Goal: Task Accomplishment & Management: Use online tool/utility

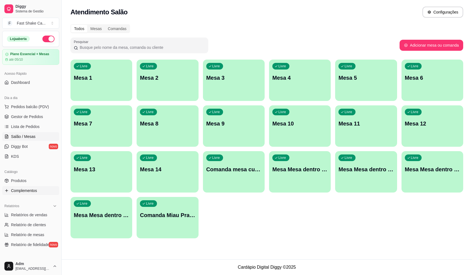
click at [37, 190] on link "Complementos" at bounding box center [30, 190] width 57 height 9
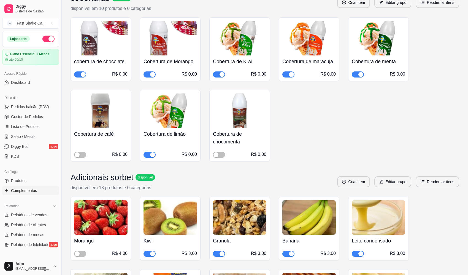
scroll to position [331, 0]
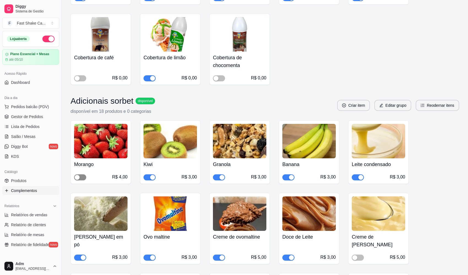
click at [80, 177] on span "button" at bounding box center [80, 177] width 12 height 6
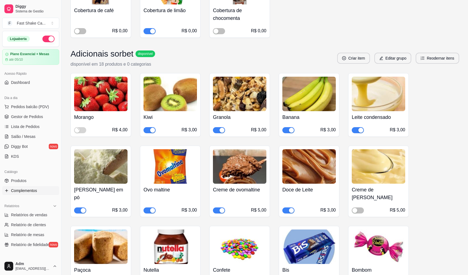
scroll to position [386, 0]
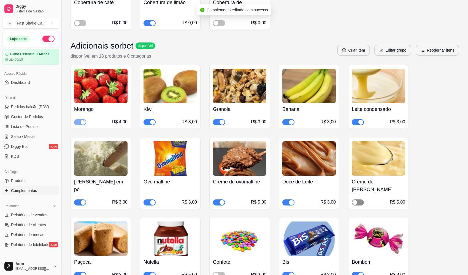
click at [359, 199] on span "button" at bounding box center [358, 202] width 12 height 6
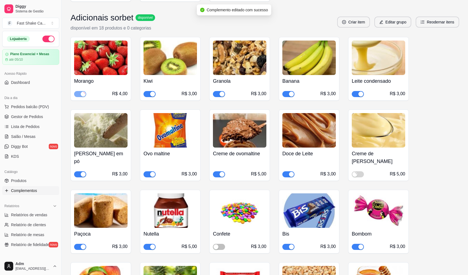
scroll to position [469, 0]
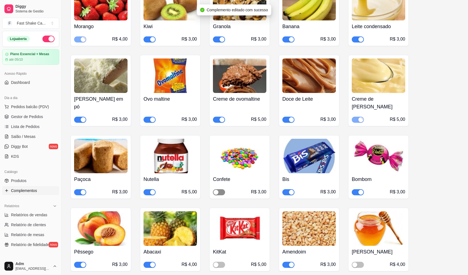
click at [220, 189] on span "button" at bounding box center [219, 192] width 12 height 6
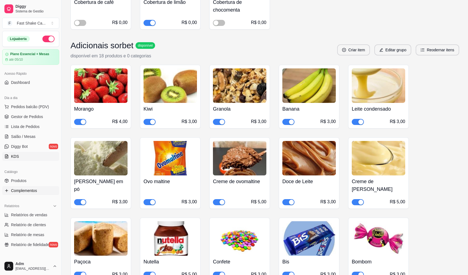
scroll to position [331, 0]
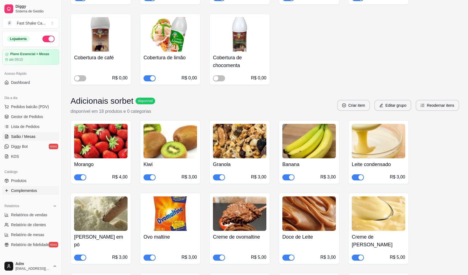
click at [32, 136] on span "Salão / Mesas" at bounding box center [23, 137] width 25 height 6
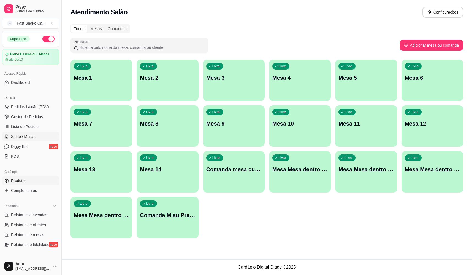
click at [24, 176] on div "Catálogo Produtos Complementos" at bounding box center [30, 181] width 61 height 32
click at [25, 178] on link "Produtos" at bounding box center [30, 180] width 57 height 9
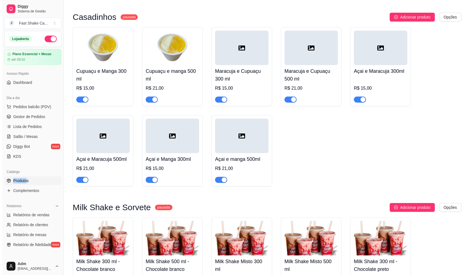
scroll to position [606, 0]
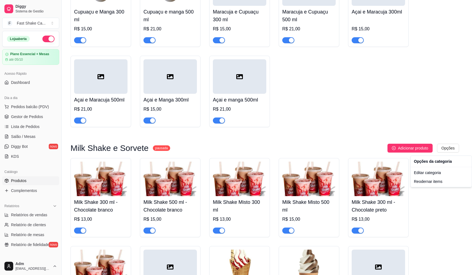
click at [426, 164] on div "Opções da categoria" at bounding box center [441, 161] width 59 height 9
click at [424, 174] on div "Editar categoria" at bounding box center [441, 172] width 59 height 9
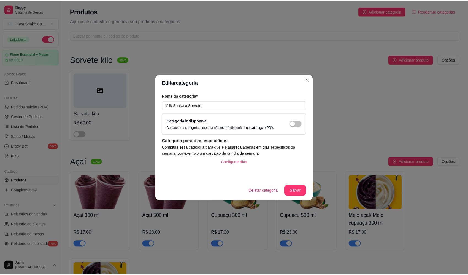
scroll to position [619, 0]
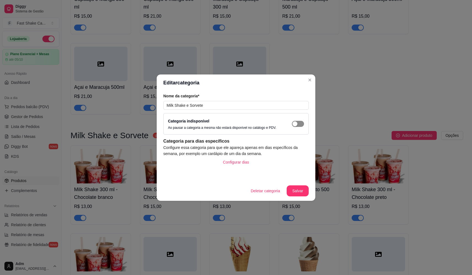
click at [301, 123] on span "button" at bounding box center [298, 124] width 12 height 6
click at [298, 194] on button "Salvar" at bounding box center [298, 190] width 22 height 11
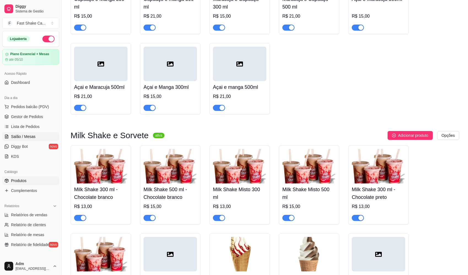
click at [28, 136] on span "Salão / Mesas" at bounding box center [23, 137] width 25 height 6
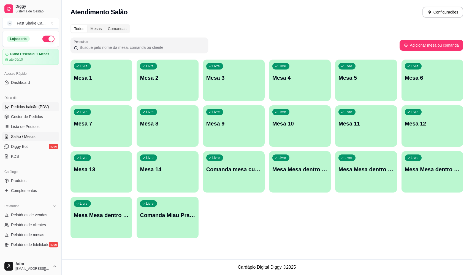
click at [41, 106] on span "Pedidos balcão (PDV)" at bounding box center [30, 107] width 38 height 6
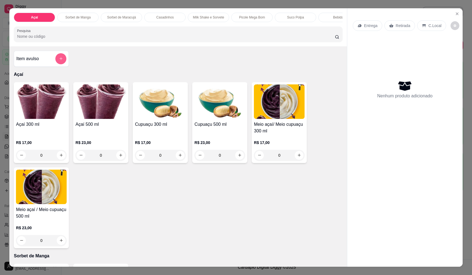
click at [56, 64] on button "add-separate-item" at bounding box center [60, 58] width 11 height 11
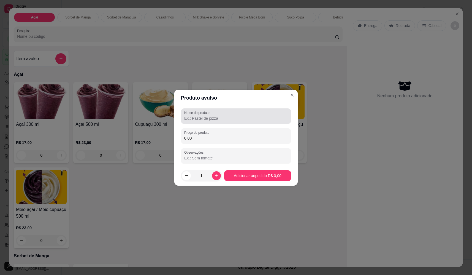
click at [230, 113] on div at bounding box center [236, 116] width 104 height 11
type input "morango"
click at [224, 136] on input "0,00" at bounding box center [236, 138] width 104 height 6
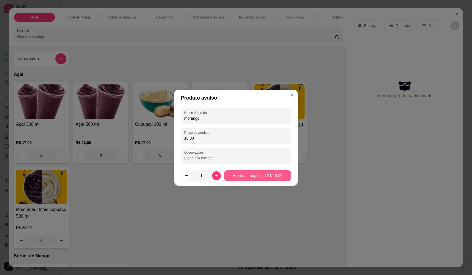
type input "18,00"
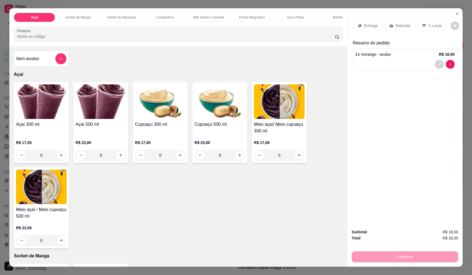
click at [371, 29] on div "Entrega" at bounding box center [367, 25] width 29 height 10
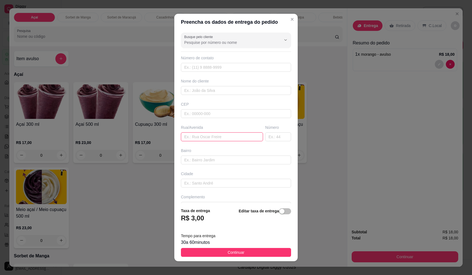
click at [200, 137] on input "text" at bounding box center [222, 136] width 82 height 9
paste input "R: [PERSON_NAME] vida 1912"
type input "R: [PERSON_NAME] vida 1912"
click at [210, 93] on input "text" at bounding box center [236, 90] width 110 height 9
type input "alcione"
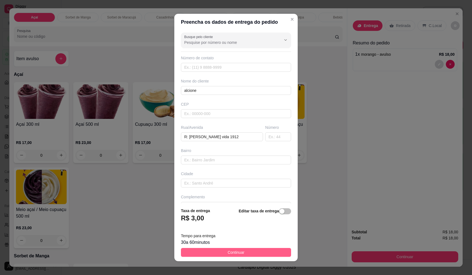
click at [251, 253] on button "Continuar" at bounding box center [236, 252] width 110 height 9
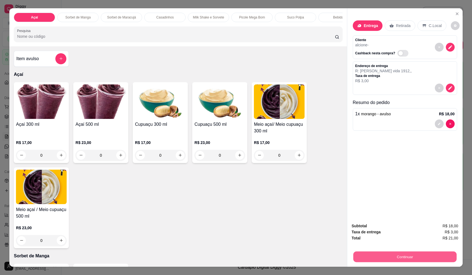
click at [403, 254] on button "Continuar" at bounding box center [405, 256] width 103 height 11
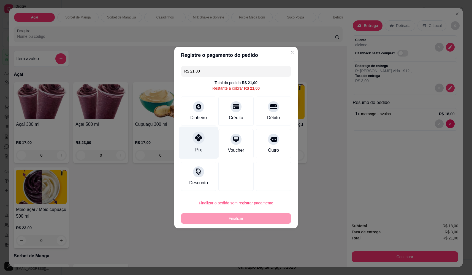
click at [208, 143] on div "Pix" at bounding box center [198, 142] width 39 height 32
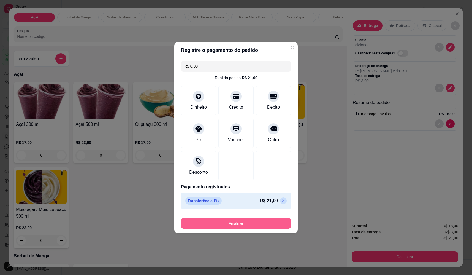
click at [264, 222] on button "Finalizar" at bounding box center [236, 223] width 110 height 11
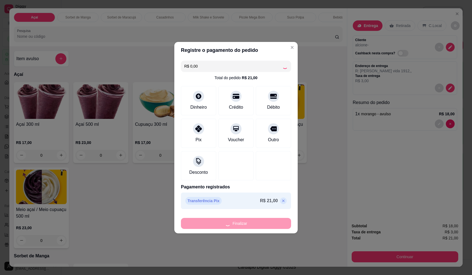
type input "-R$ 21,00"
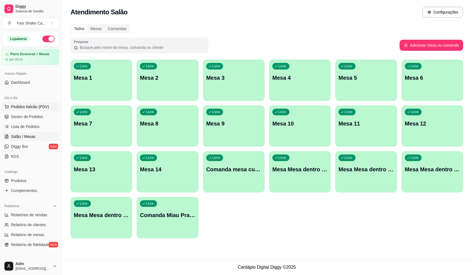
click at [37, 107] on span "Pedidos balcão (PDV)" at bounding box center [30, 107] width 38 height 6
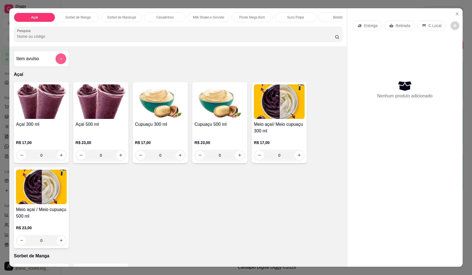
click at [59, 61] on icon "add-separate-item" at bounding box center [61, 59] width 4 height 4
click at [209, 120] on input "Nome do produto" at bounding box center [236, 118] width 104 height 6
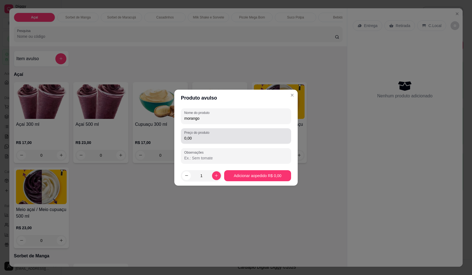
type input "morango"
click at [214, 136] on input "0,00" at bounding box center [236, 138] width 104 height 6
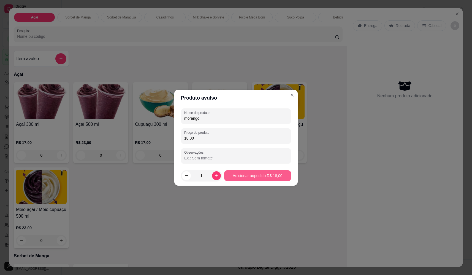
type input "18,00"
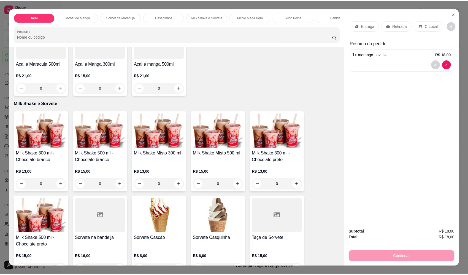
scroll to position [634, 0]
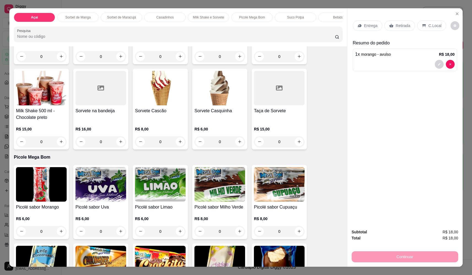
click at [119, 145] on div "0" at bounding box center [101, 141] width 51 height 11
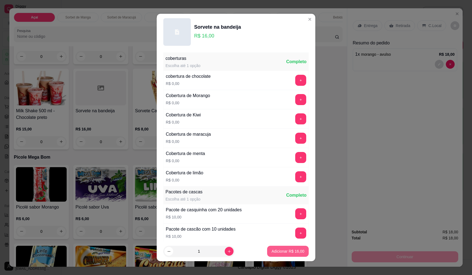
click at [283, 252] on p "Adicionar R$ 16,00" at bounding box center [288, 251] width 33 height 6
type input "1"
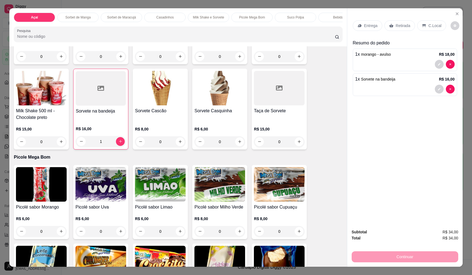
click at [373, 26] on p "Entrega" at bounding box center [371, 26] width 14 height 6
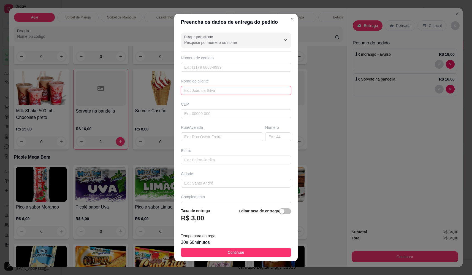
click at [206, 89] on input "text" at bounding box center [236, 90] width 110 height 9
type input "[PERSON_NAME]"
click at [211, 134] on input "text" at bounding box center [222, 136] width 82 height 9
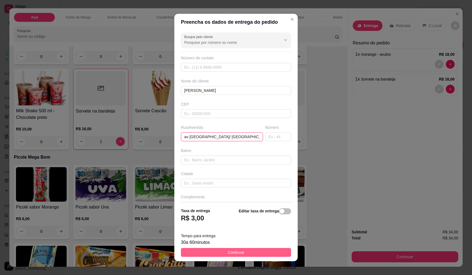
type input "av [GEOGRAPHIC_DATA]/ [GEOGRAPHIC_DATA]"
click at [248, 251] on button "Continuar" at bounding box center [236, 252] width 110 height 9
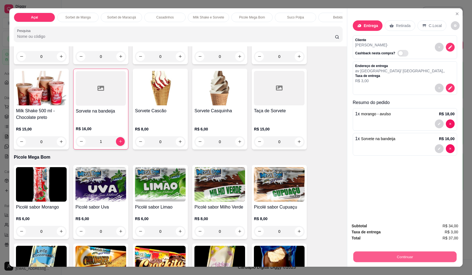
click at [424, 259] on button "Continuar" at bounding box center [405, 256] width 103 height 11
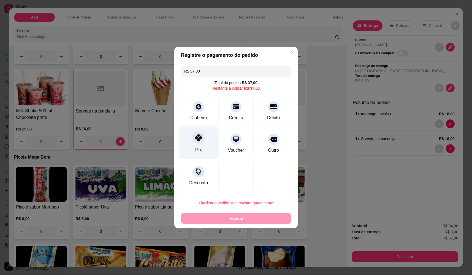
click at [205, 142] on div "Pix" at bounding box center [198, 142] width 39 height 32
type input "R$ 0,00"
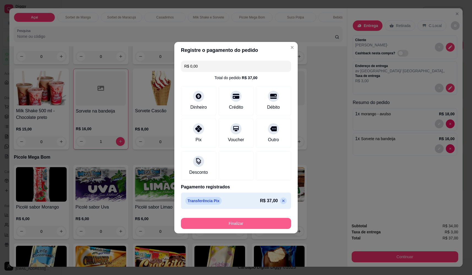
click at [264, 225] on button "Finalizar" at bounding box center [236, 223] width 110 height 11
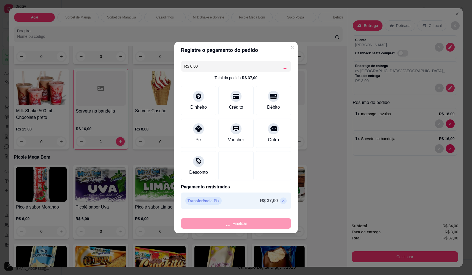
type input "0"
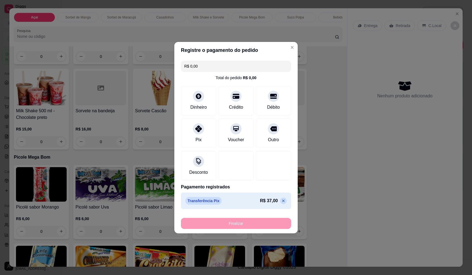
type input "-R$ 37,00"
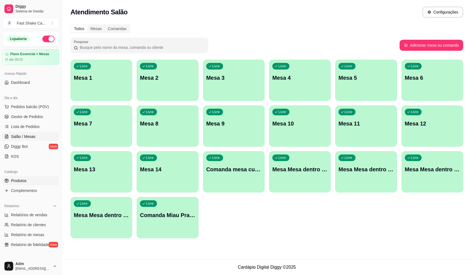
click at [28, 180] on link "Produtos" at bounding box center [30, 180] width 57 height 9
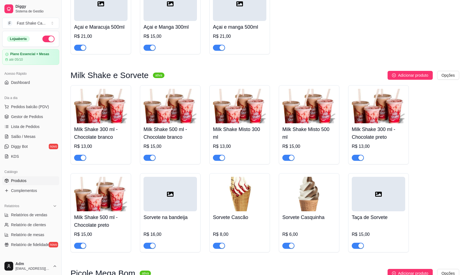
scroll to position [717, 0]
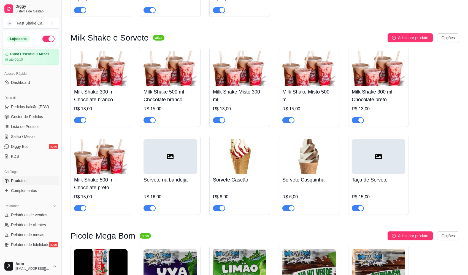
click at [178, 159] on div at bounding box center [170, 156] width 53 height 34
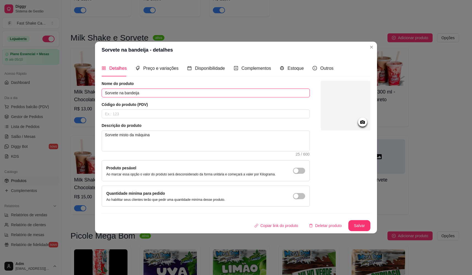
click at [135, 92] on input "Sorvete na bandeija" at bounding box center [206, 92] width 208 height 9
type input "Sorvete na bandeja"
click at [359, 228] on button "Salvar" at bounding box center [360, 225] width 22 height 11
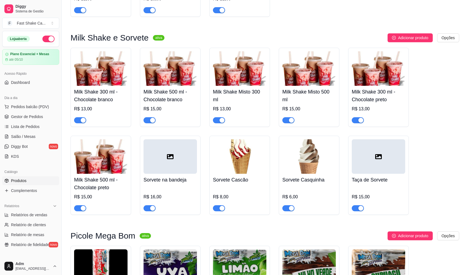
click at [450, 203] on div "Milk Shake 300 ml - Chocolate branco R$ 13,00 Milk Shake 500 ml - Chocolate bra…" at bounding box center [265, 131] width 389 height 167
click at [25, 135] on span "Salão / Mesas" at bounding box center [23, 137] width 25 height 6
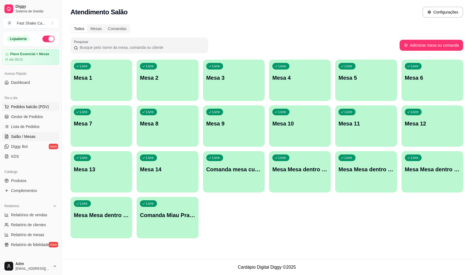
click at [32, 108] on span "Pedidos balcão (PDV)" at bounding box center [30, 107] width 38 height 6
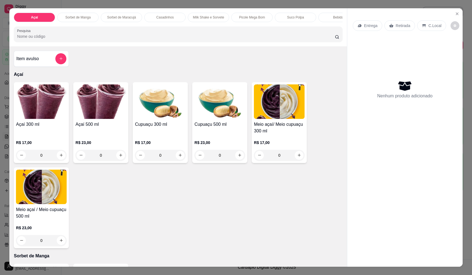
click at [118, 159] on div "0" at bounding box center [101, 155] width 51 height 11
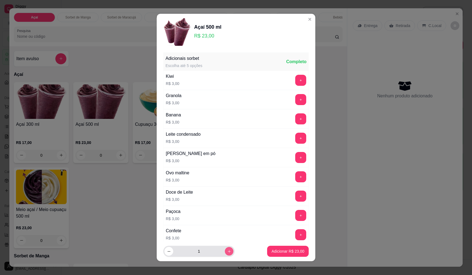
click at [225, 254] on button "increase-product-quantity" at bounding box center [229, 251] width 9 height 9
type input "2"
click at [280, 252] on p "Adicionar R$ 46,00" at bounding box center [288, 250] width 32 height 5
type input "2"
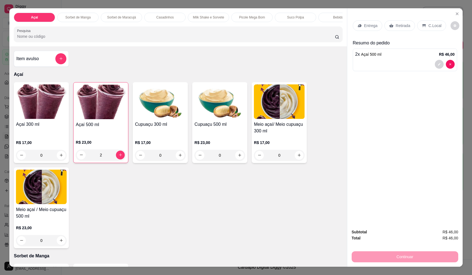
click at [373, 26] on p "Entrega" at bounding box center [371, 26] width 14 height 6
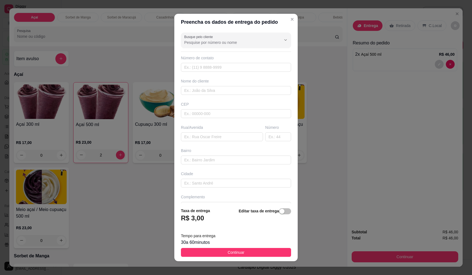
click at [248, 96] on div "Busque pelo cliente Número de contato Nome do cliente CEP Rua/[GEOGRAPHIC_DATA]" at bounding box center [235, 116] width 123 height 173
drag, startPoint x: 247, startPoint y: 89, endPoint x: 245, endPoint y: 92, distance: 3.5
click at [247, 89] on input "text" at bounding box center [236, 90] width 110 height 9
type input "maria"
click at [217, 131] on div "Rua/Avenida" at bounding box center [222, 133] width 84 height 17
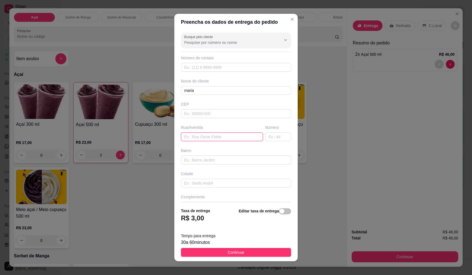
click at [217, 133] on input "text" at bounding box center [222, 136] width 82 height 9
paste input "[STREET_ADDRESS]"
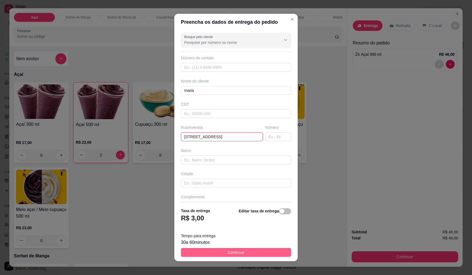
type input "[STREET_ADDRESS]"
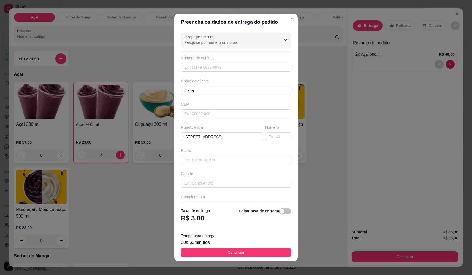
drag, startPoint x: 233, startPoint y: 251, endPoint x: 241, endPoint y: 246, distance: 9.6
click at [233, 251] on span "Continuar" at bounding box center [236, 252] width 17 height 6
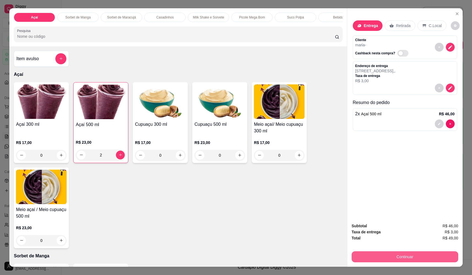
click at [401, 258] on button "Continuar" at bounding box center [405, 256] width 107 height 11
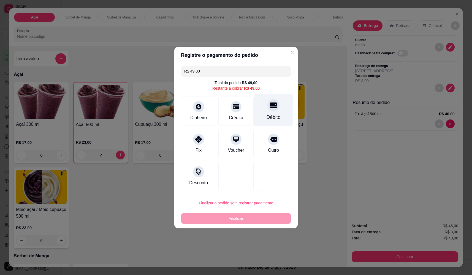
click at [265, 108] on div "Débito" at bounding box center [273, 110] width 39 height 32
type input "R$ 0,00"
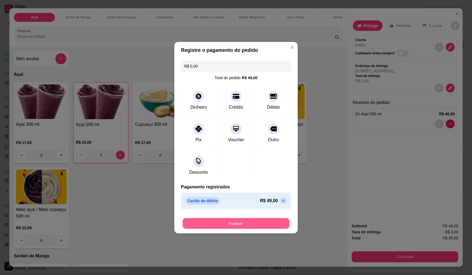
click at [254, 221] on button "Finalizar" at bounding box center [236, 223] width 107 height 11
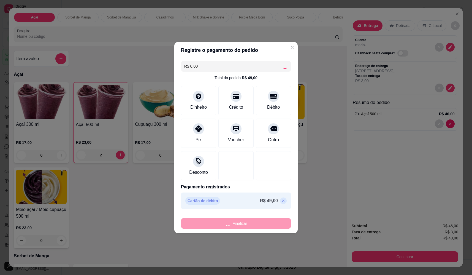
type input "0"
type input "-R$ 49,00"
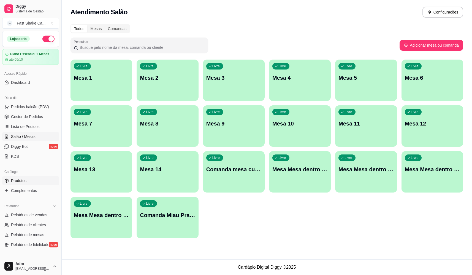
click at [26, 177] on link "Produtos" at bounding box center [30, 180] width 57 height 9
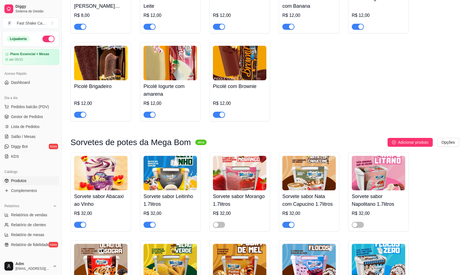
scroll to position [1240, 0]
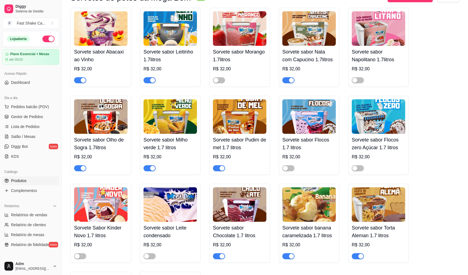
click at [78, 83] on span "button" at bounding box center [80, 80] width 12 height 6
click at [153, 83] on div "button" at bounding box center [152, 80] width 5 height 5
click at [22, 136] on span "Salão / Mesas" at bounding box center [23, 137] width 25 height 6
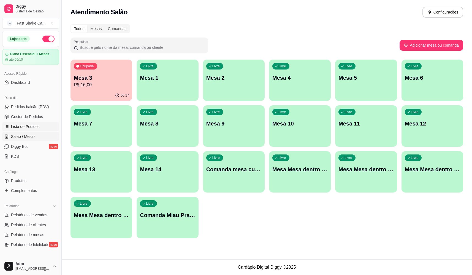
click at [31, 127] on span "Lista de Pedidos" at bounding box center [25, 127] width 29 height 6
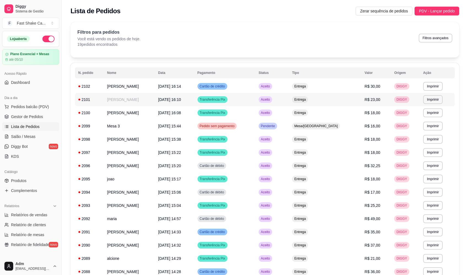
click at [193, 103] on td "[DATE] 16:10" at bounding box center [174, 99] width 39 height 13
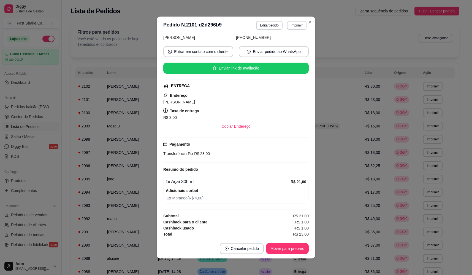
scroll to position [42, 0]
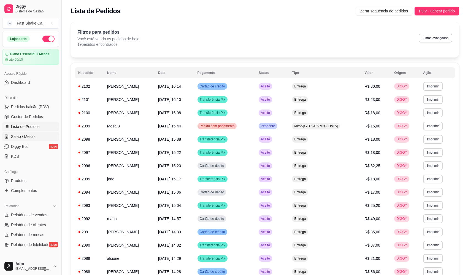
click at [25, 136] on span "Salão / Mesas" at bounding box center [23, 137] width 25 height 6
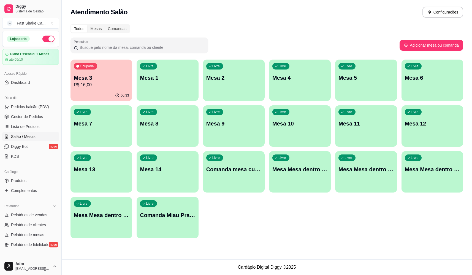
click at [99, 73] on div "Ocupada Mesa 3 R$ 16,00" at bounding box center [102, 75] width 62 height 31
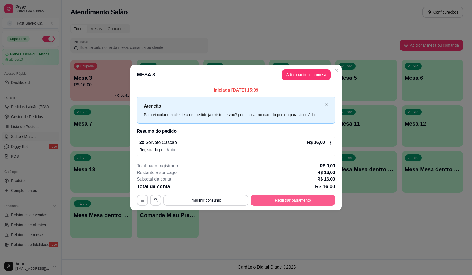
click at [281, 203] on button "Registrar pagamento" at bounding box center [293, 200] width 85 height 11
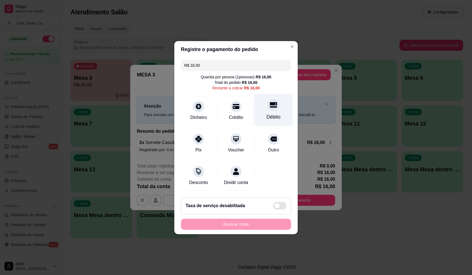
click at [276, 104] on div "Débito" at bounding box center [273, 109] width 39 height 32
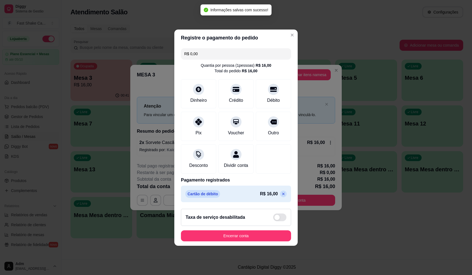
type input "R$ 0,00"
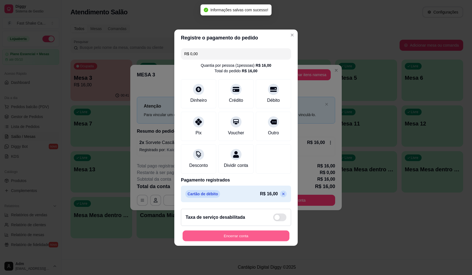
click at [247, 233] on footer "Taxa de serviço desabilitada Encerrar conta" at bounding box center [235, 224] width 123 height 41
click at [253, 236] on button "Encerrar conta" at bounding box center [236, 235] width 107 height 11
